Goal: Transaction & Acquisition: Subscribe to service/newsletter

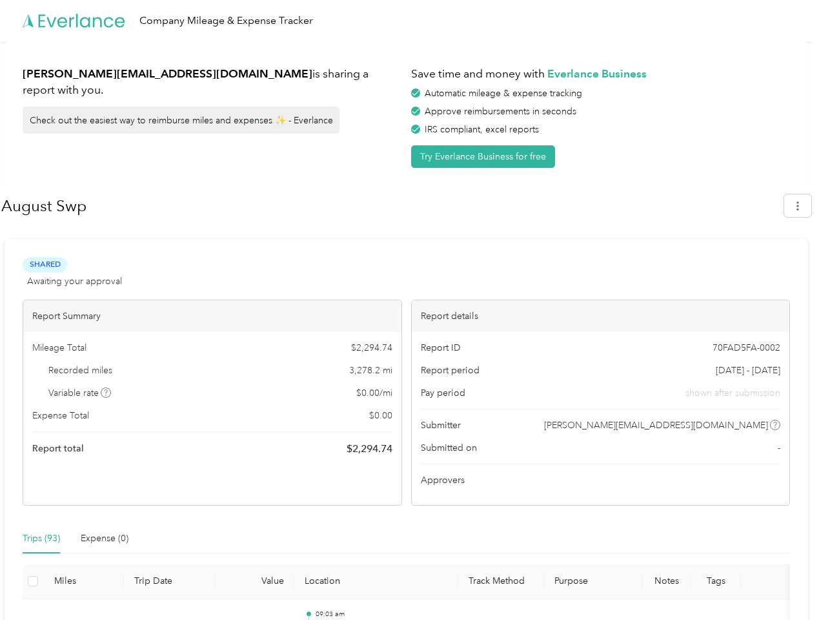
click at [412, 310] on div "Report details" at bounding box center [601, 316] width 378 height 32
click at [409, 21] on div "Company Mileage & Expense Tracker" at bounding box center [406, 20] width 813 height 41
click at [486, 156] on button "Try Everlance Business for free" at bounding box center [483, 156] width 144 height 23
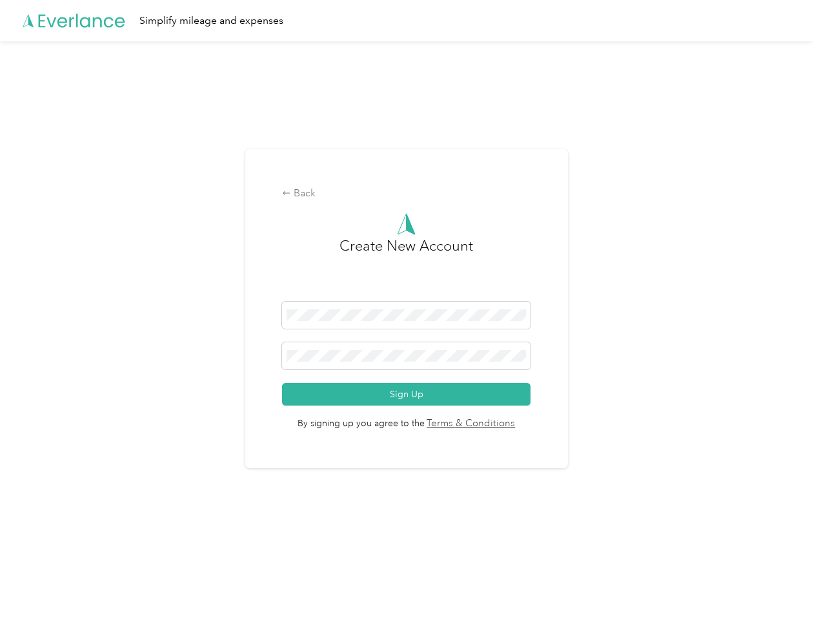
click at [392, 206] on div "Back Create New Account Sign Up By signing up you agree to the Terms & Conditio…" at bounding box center [406, 309] width 323 height 320
click at [805, 205] on div "Back Create New Account Sign Up By signing up you agree to the Terms & Conditio…" at bounding box center [406, 314] width 813 height 546
click at [107, 393] on div "Back Create New Account Sign Up By signing up you agree to the Terms & Conditio…" at bounding box center [406, 314] width 813 height 546
click at [509, 425] on link "Terms & Conditions" at bounding box center [470, 424] width 91 height 15
click at [41, 539] on div "Back Create New Account Sign Up By signing up you agree to the Terms & Conditio…" at bounding box center [406, 314] width 813 height 546
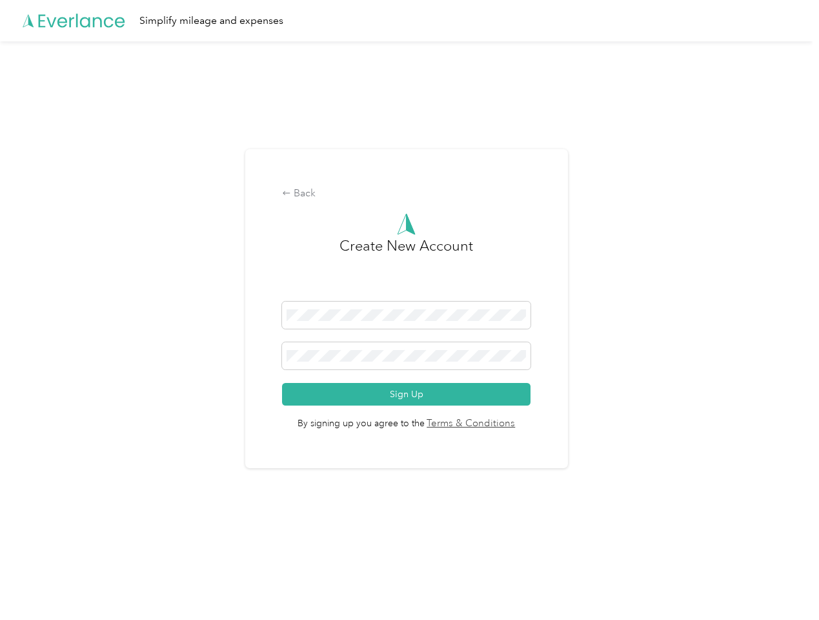
click at [105, 539] on div "Back Create New Account Sign Up By signing up you agree to the Terms & Conditio…" at bounding box center [406, 314] width 813 height 546
click at [33, 581] on div "Back Create New Account Sign Up By signing up you agree to the Terms & Conditio…" at bounding box center [406, 314] width 813 height 546
